Goal: Task Accomplishment & Management: Manage account settings

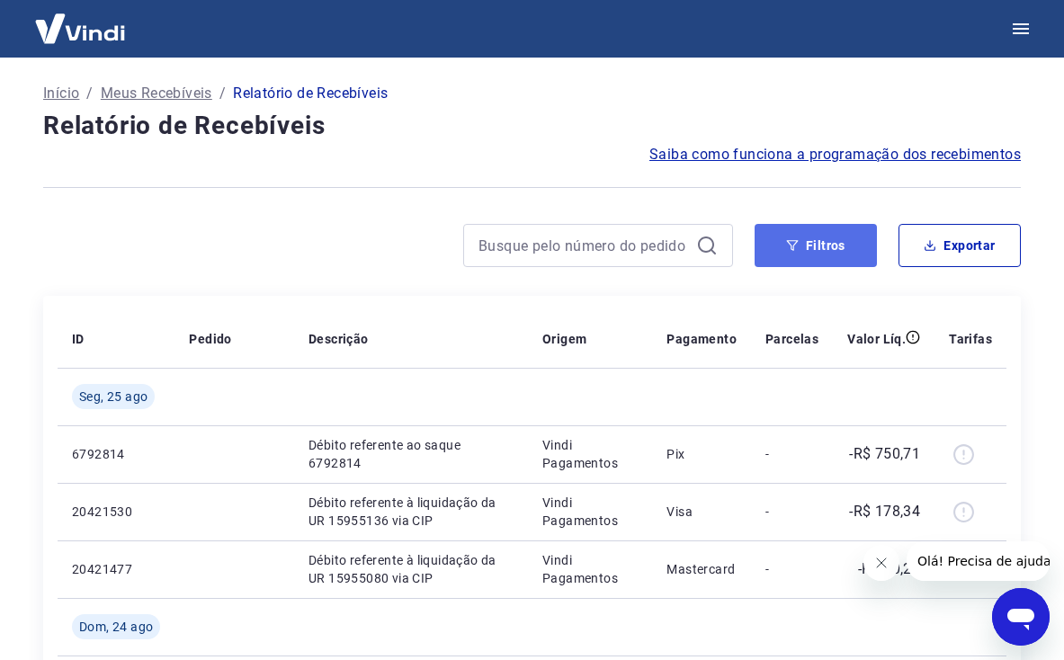
click at [789, 245] on button "Filtros" at bounding box center [816, 245] width 122 height 43
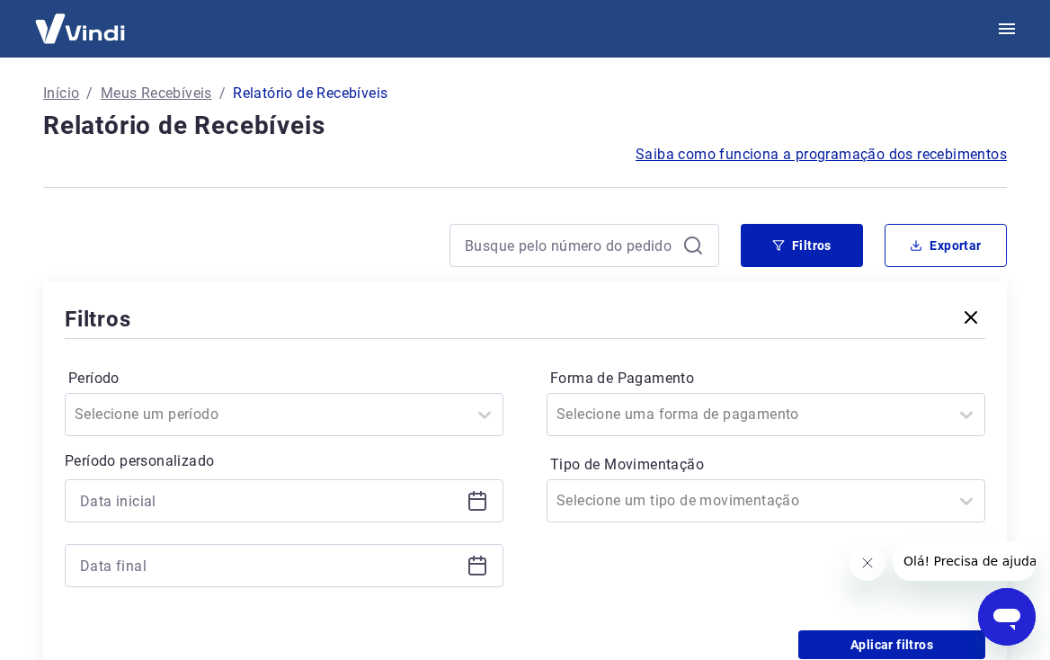
click at [192, 485] on div at bounding box center [284, 500] width 439 height 43
click at [190, 499] on input at bounding box center [269, 500] width 379 height 27
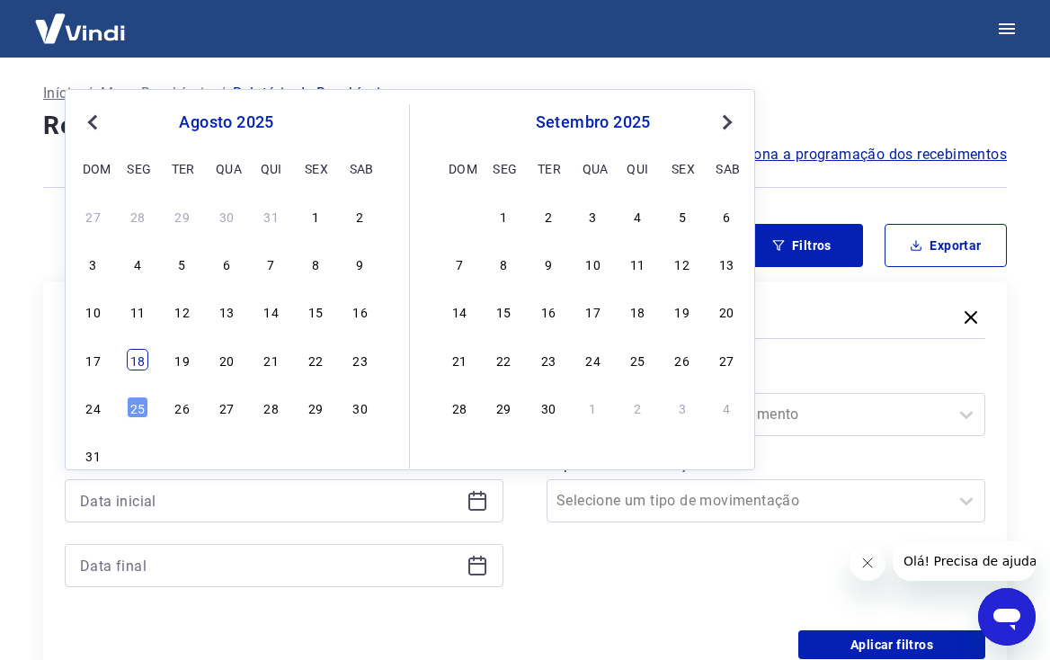
click at [142, 362] on div "18" at bounding box center [138, 360] width 22 height 22
type input "[DATE]"
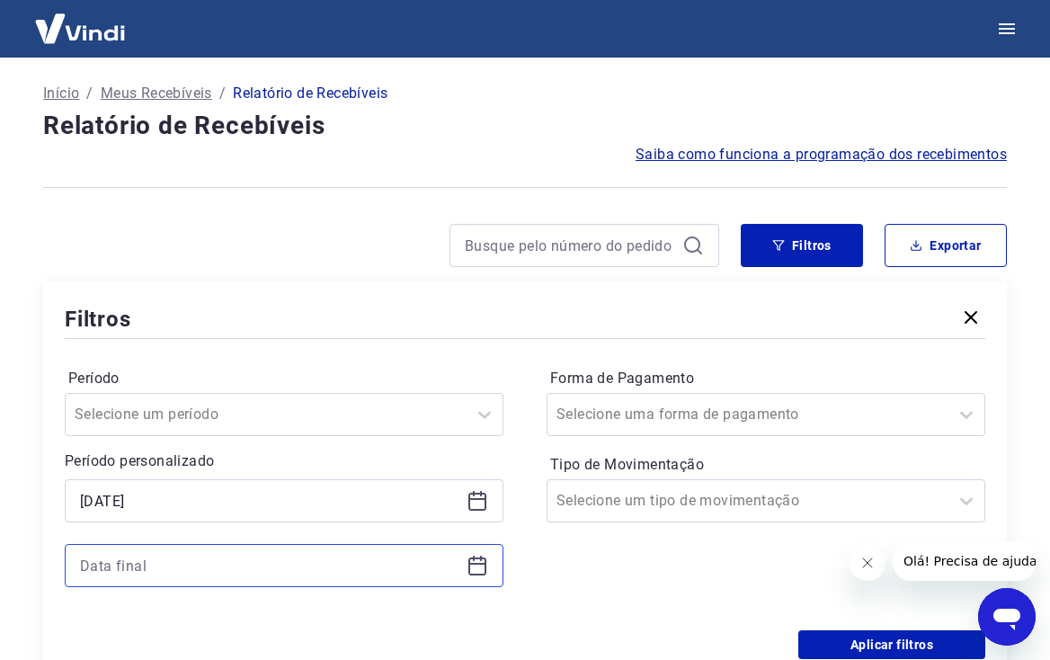
click at [194, 566] on input at bounding box center [269, 565] width 379 height 27
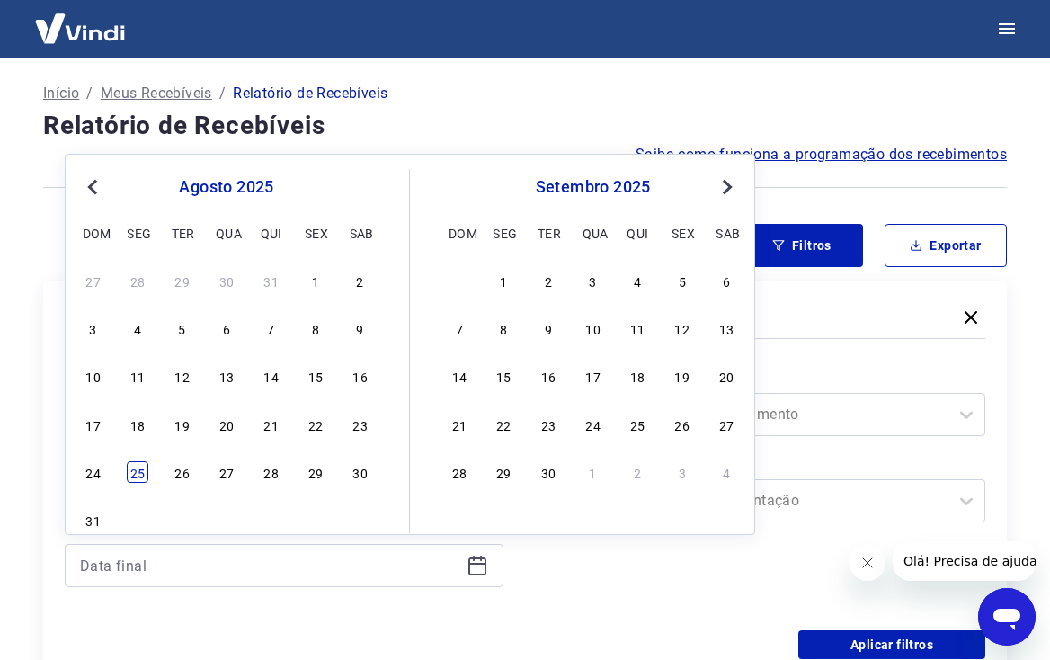
click at [145, 476] on div "25" at bounding box center [138, 472] width 22 height 22
type input "[DATE]"
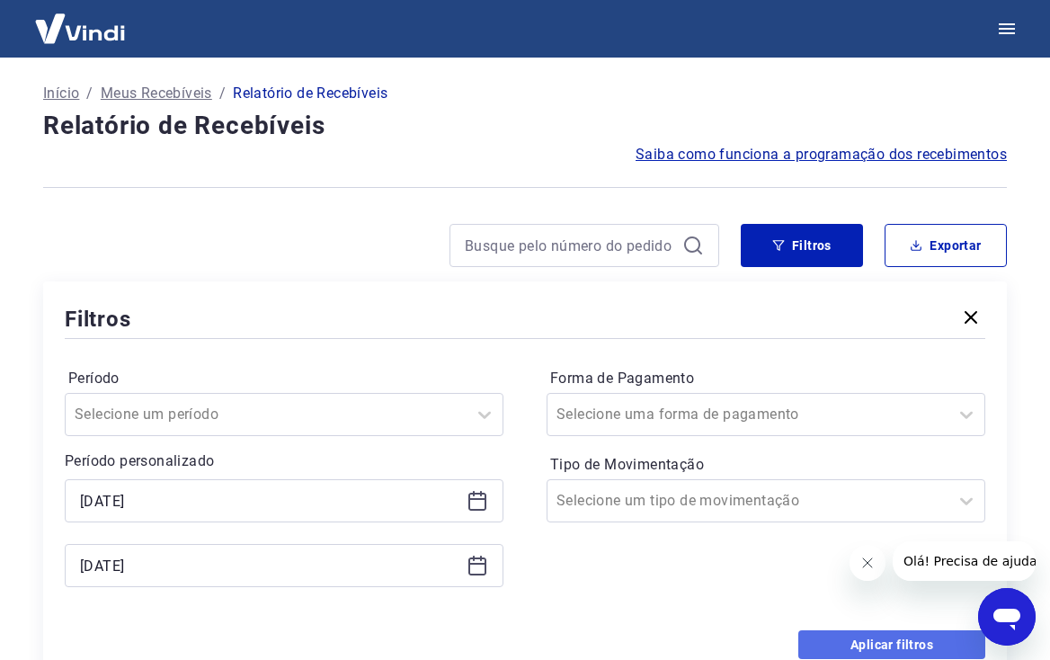
click at [906, 647] on button "Aplicar filtros" at bounding box center [892, 644] width 187 height 29
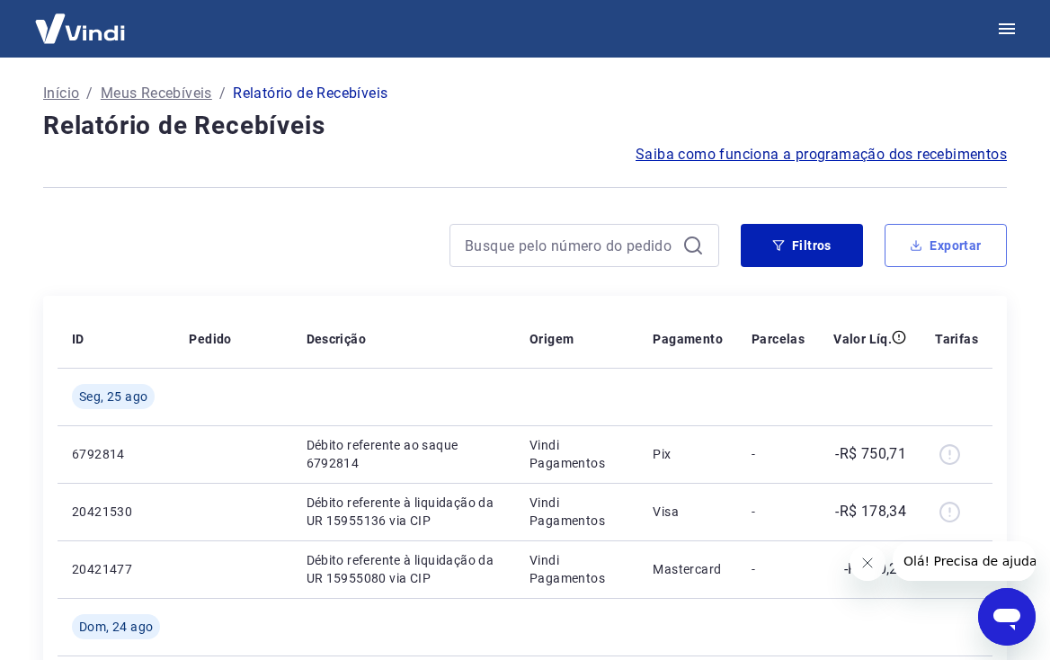
click at [951, 243] on button "Exportar" at bounding box center [946, 245] width 122 height 43
type input "[DATE]"
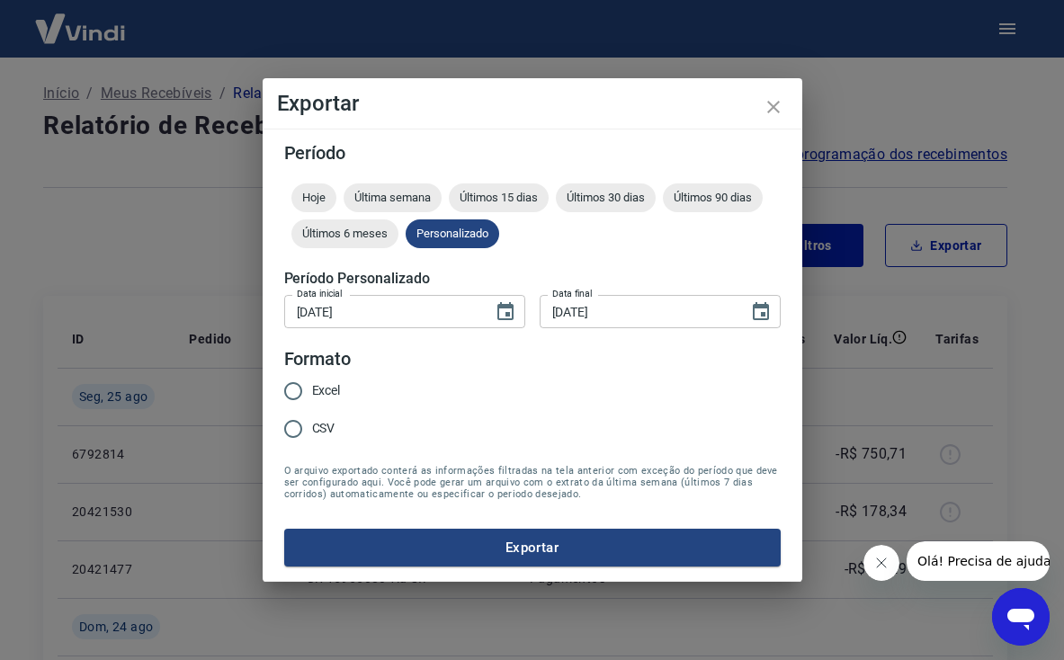
click at [293, 395] on input "Excel" at bounding box center [293, 391] width 38 height 38
radio input "true"
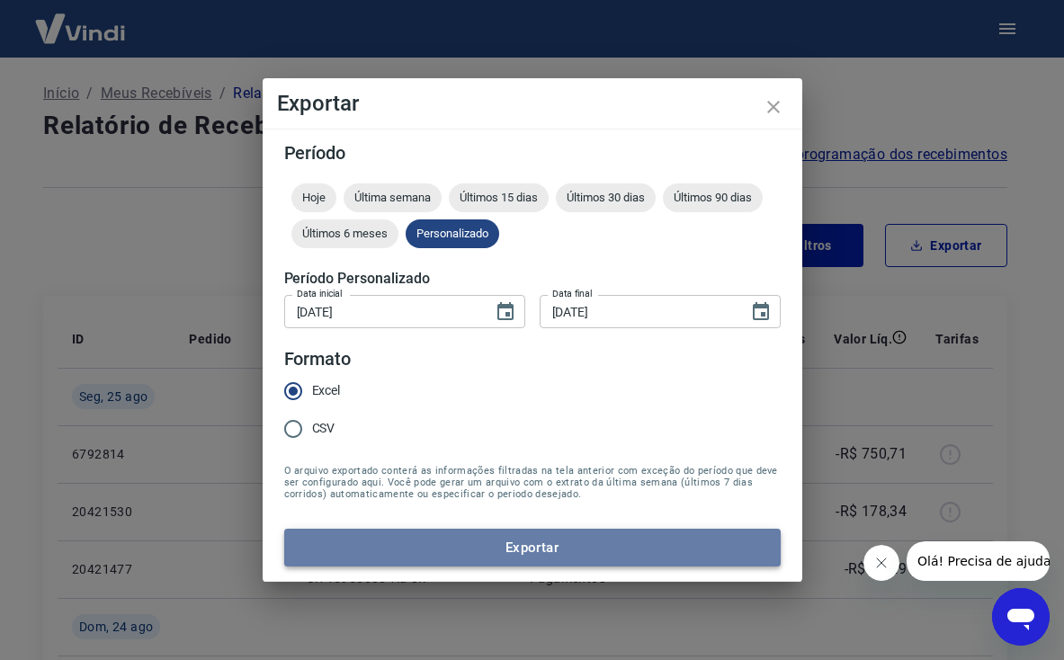
click at [484, 536] on button "Exportar" at bounding box center [532, 548] width 496 height 38
